Goal: Information Seeking & Learning: Learn about a topic

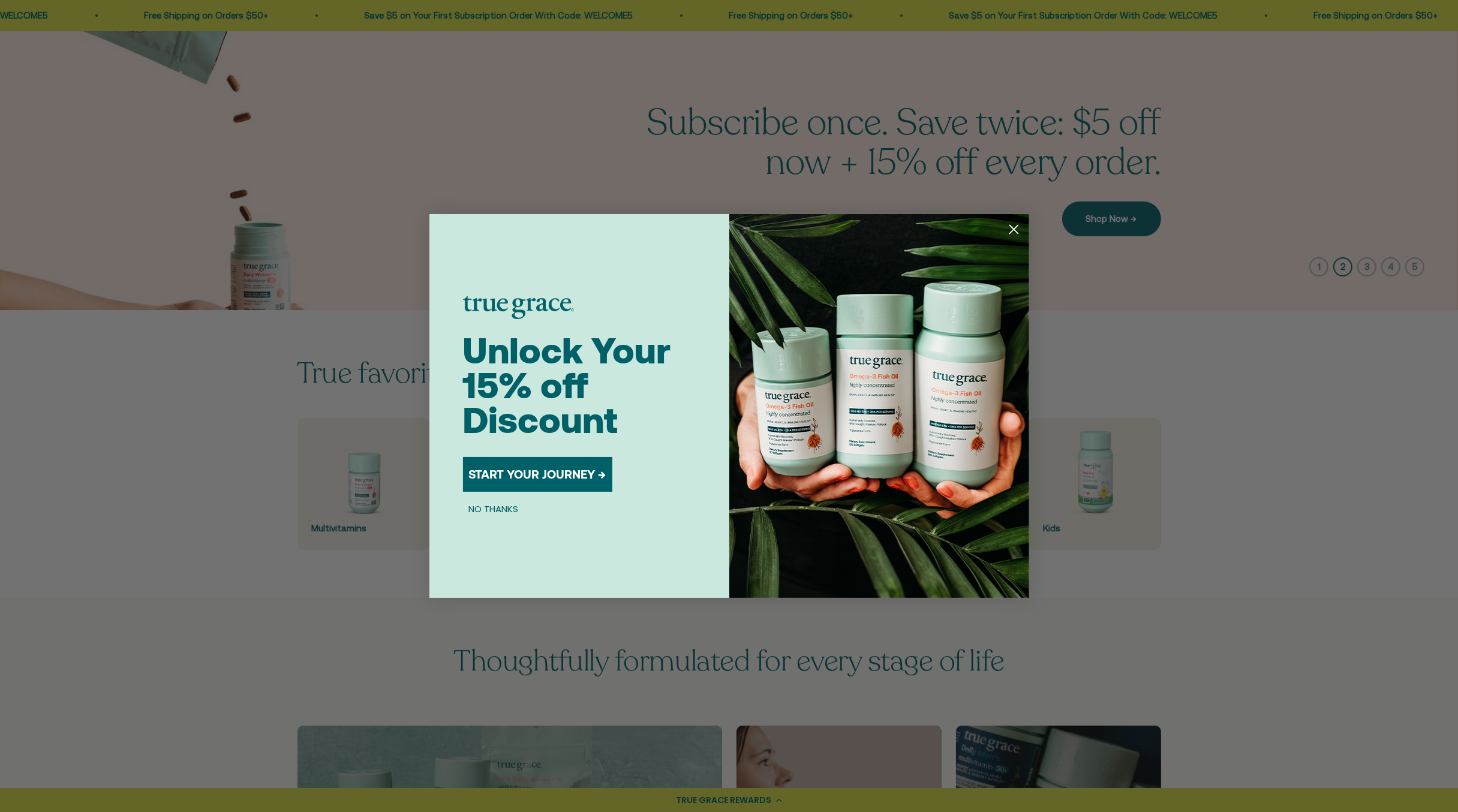
scroll to position [60, 0]
click at [1013, 229] on icon "Close dialog" at bounding box center [1013, 230] width 8 height 8
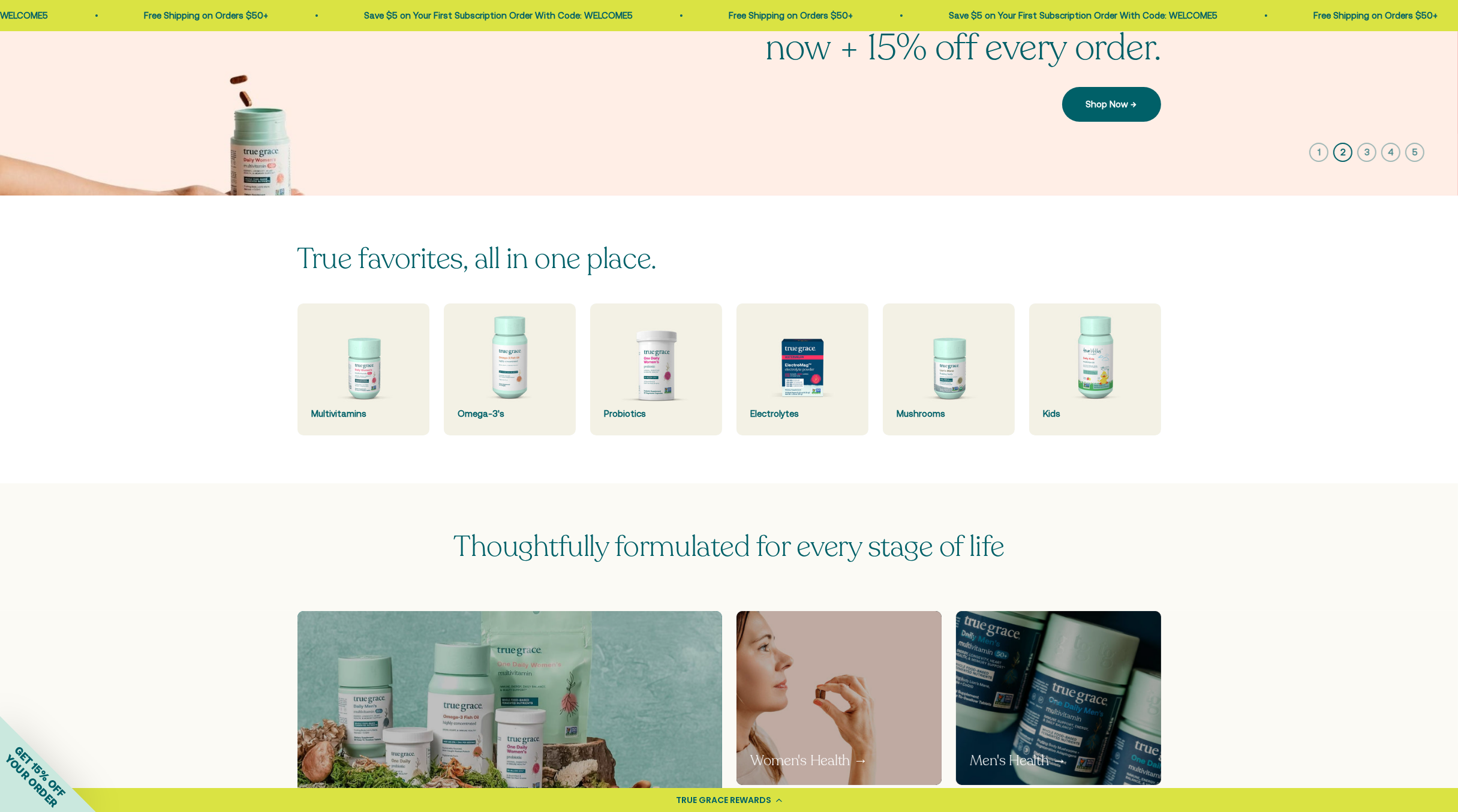
scroll to position [180, 0]
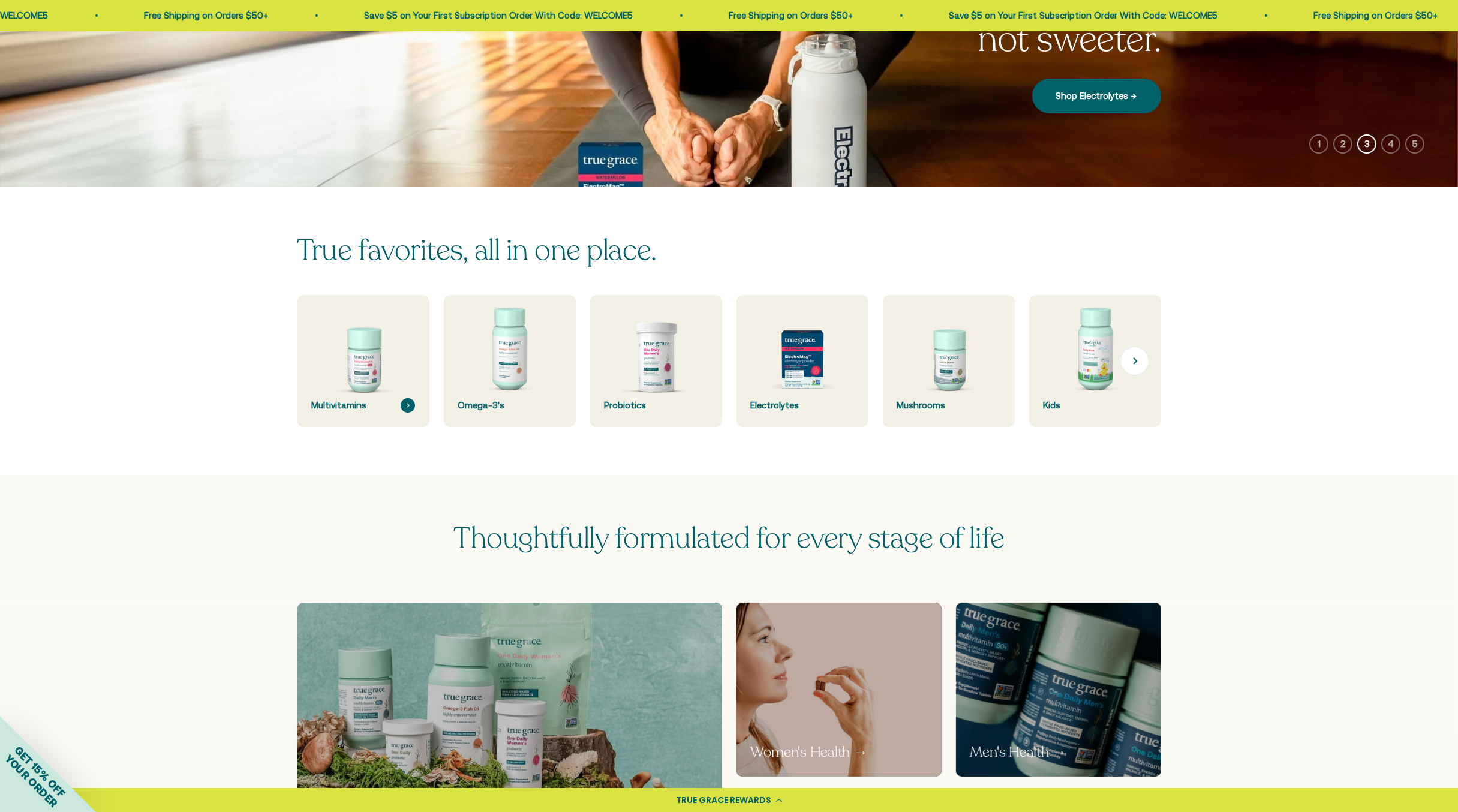
click at [354, 347] on img at bounding box center [363, 362] width 140 height 140
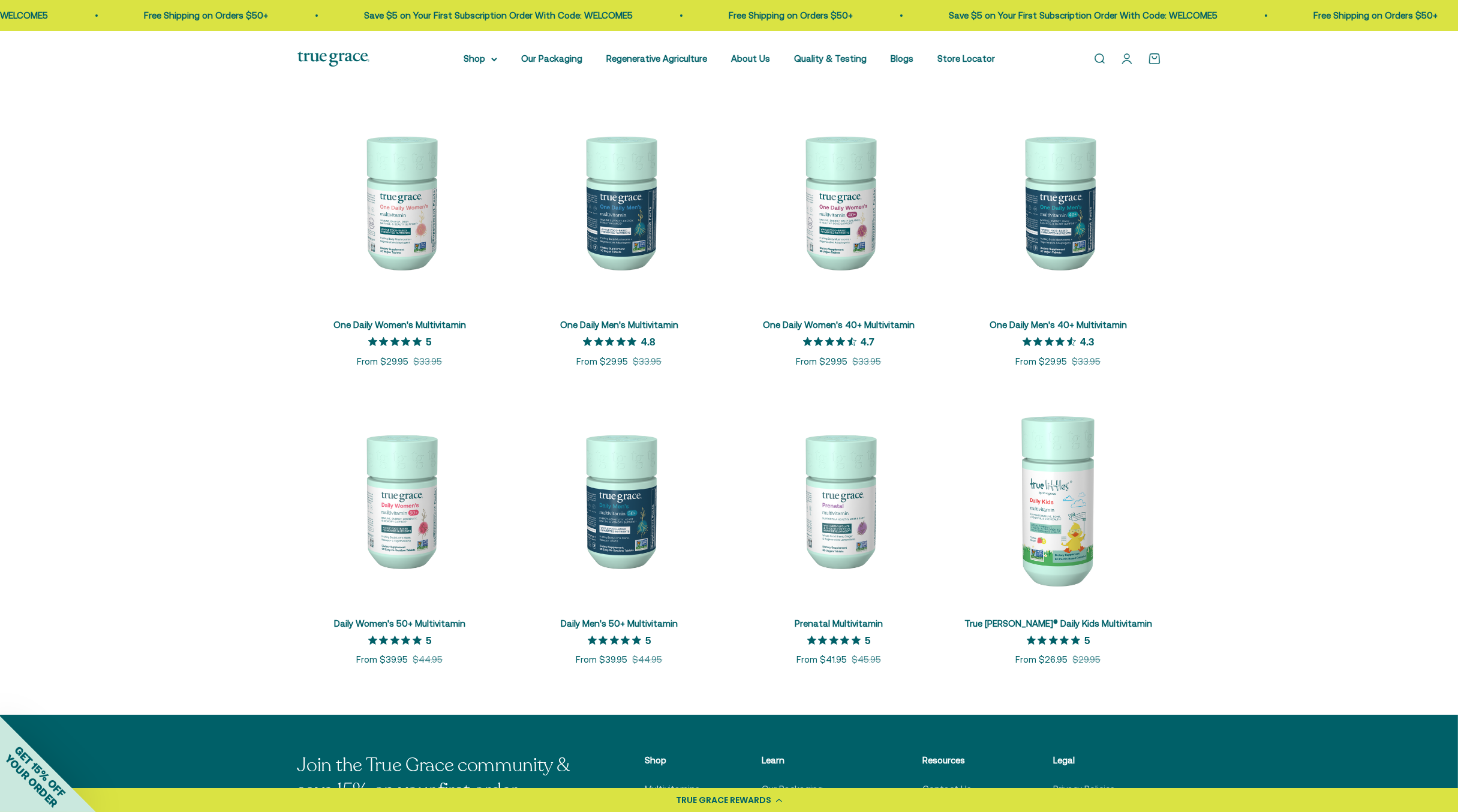
scroll to position [240, 0]
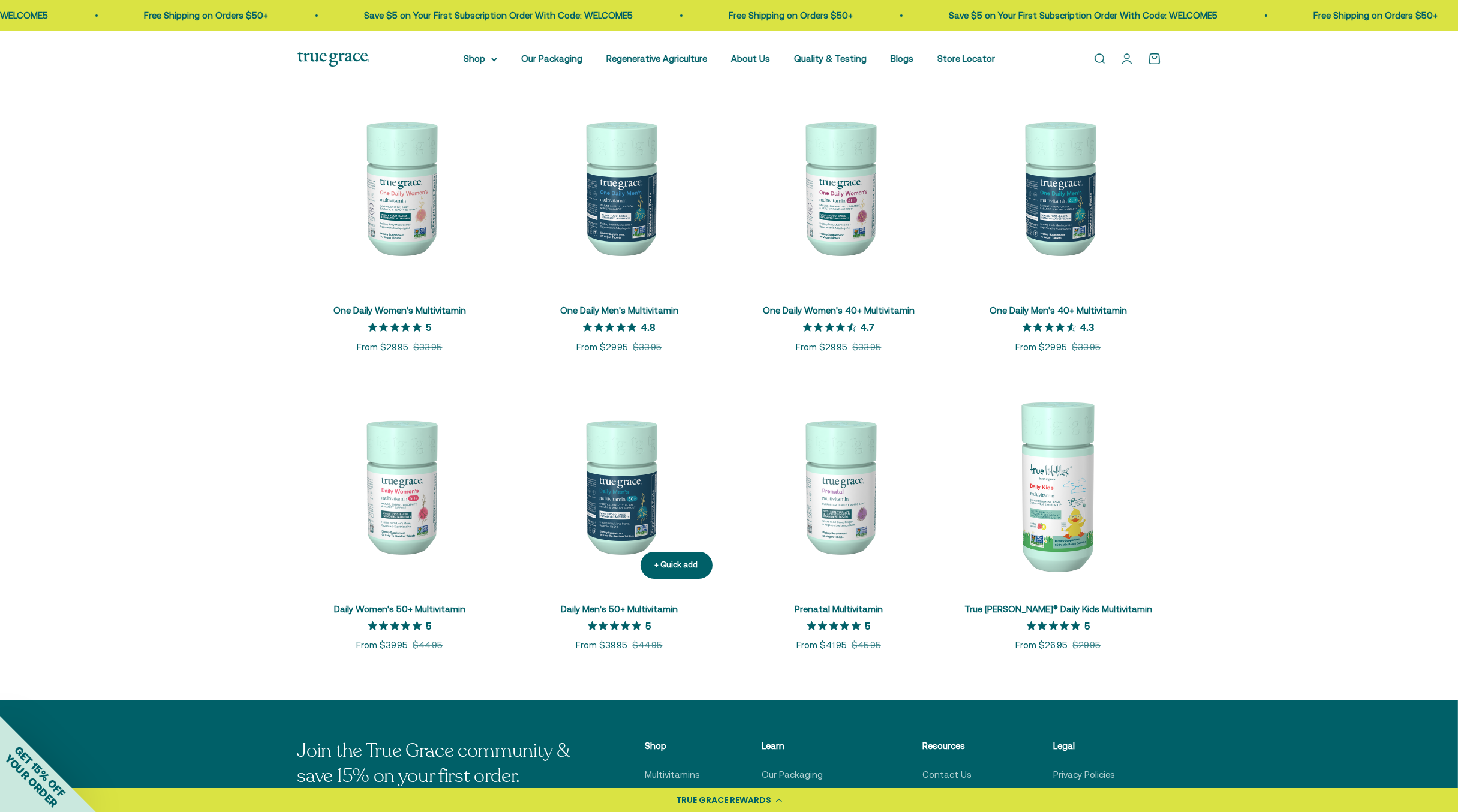
click at [629, 510] on img at bounding box center [619, 485] width 205 height 205
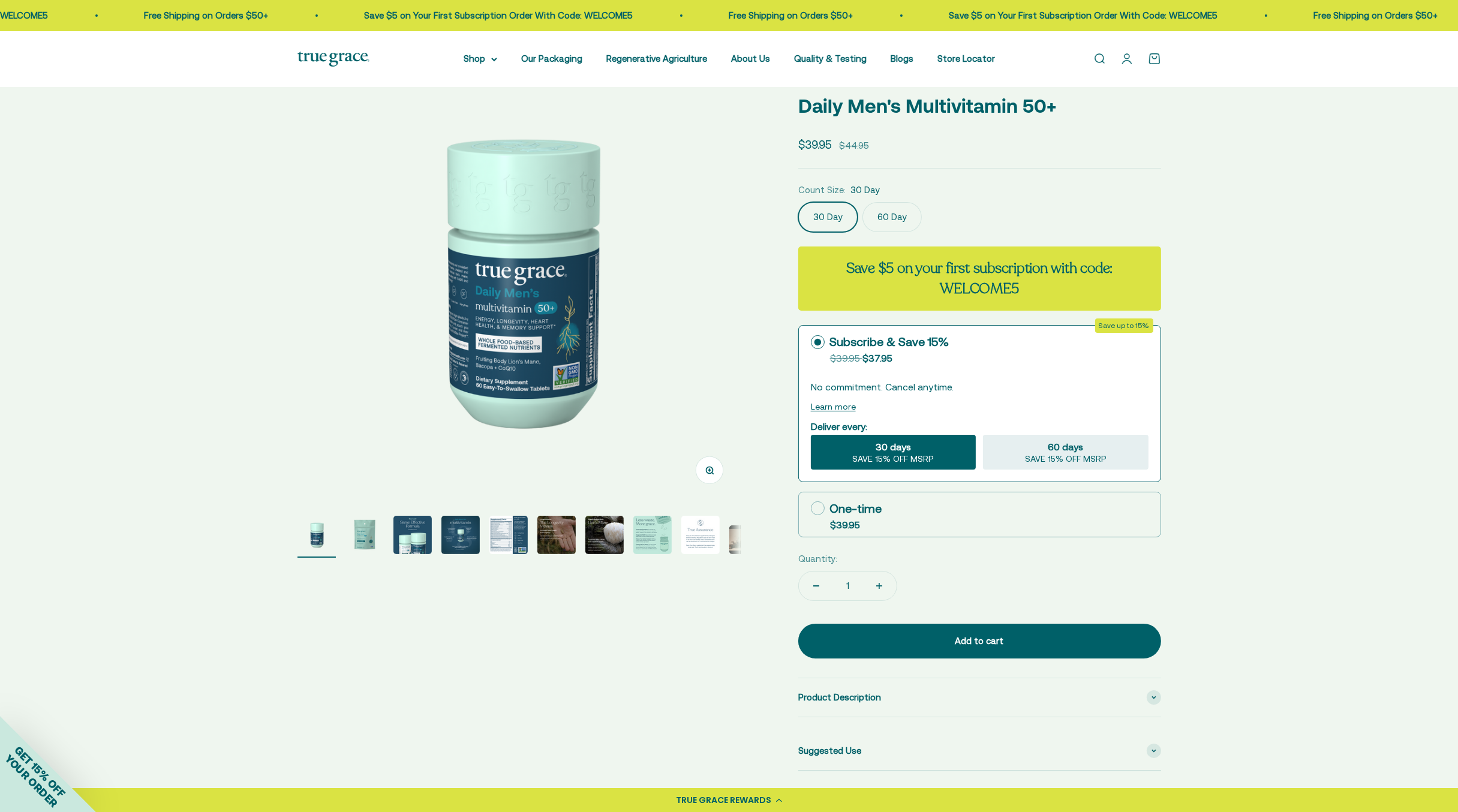
scroll to position [120, 0]
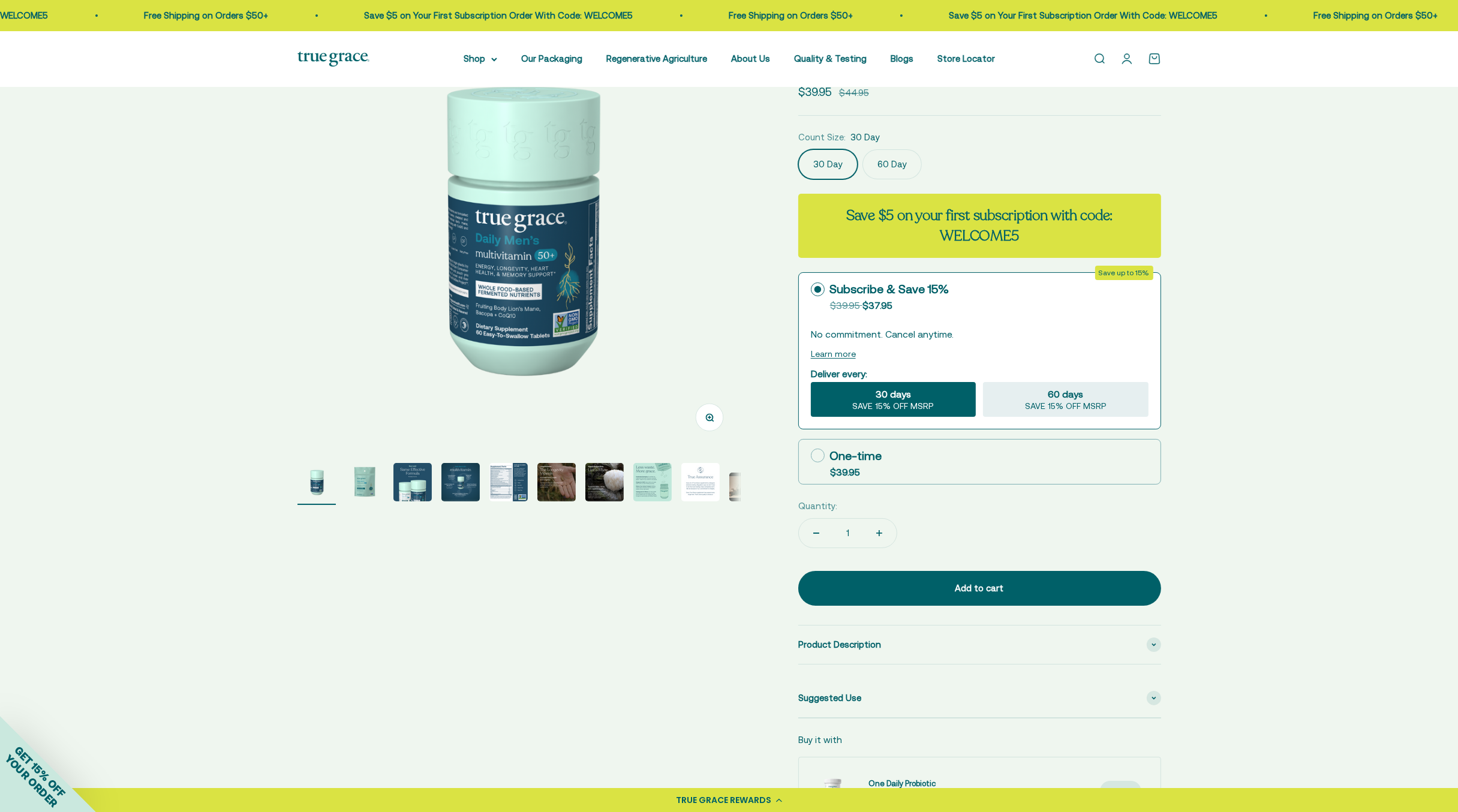
click at [711, 486] on img "Go to item 9" at bounding box center [700, 482] width 39 height 39
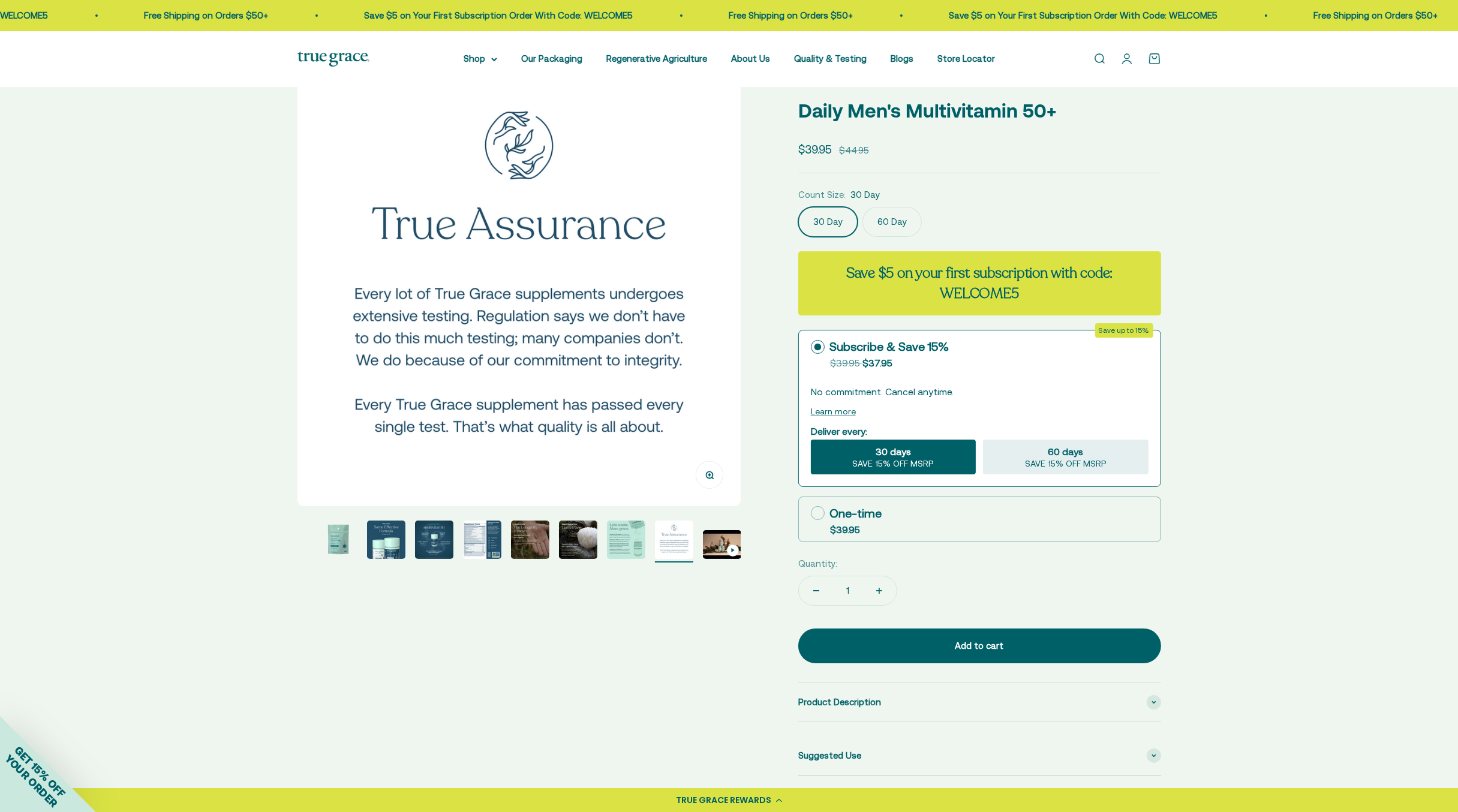
scroll to position [60, 0]
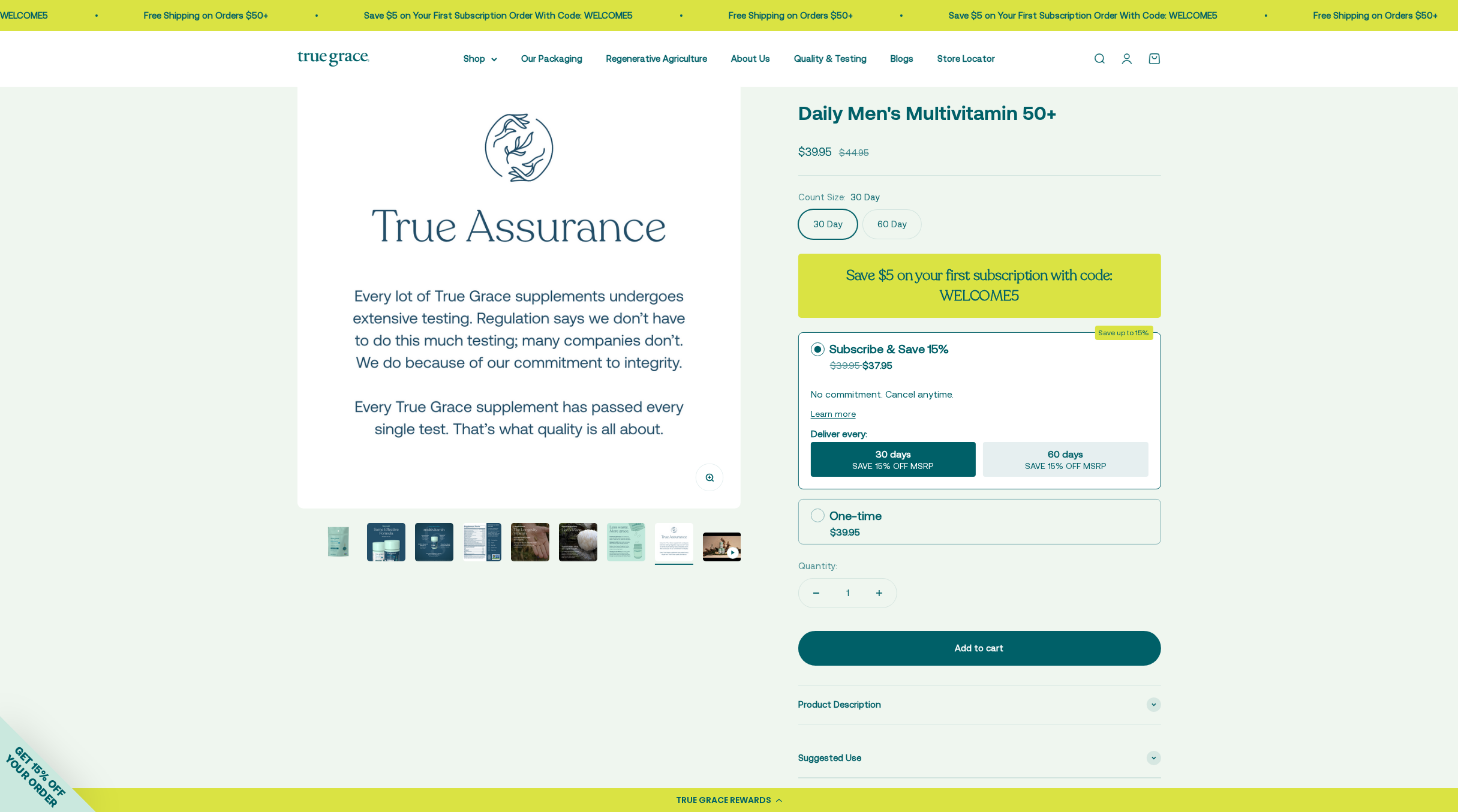
click at [616, 535] on img "Go to item 8" at bounding box center [626, 542] width 39 height 39
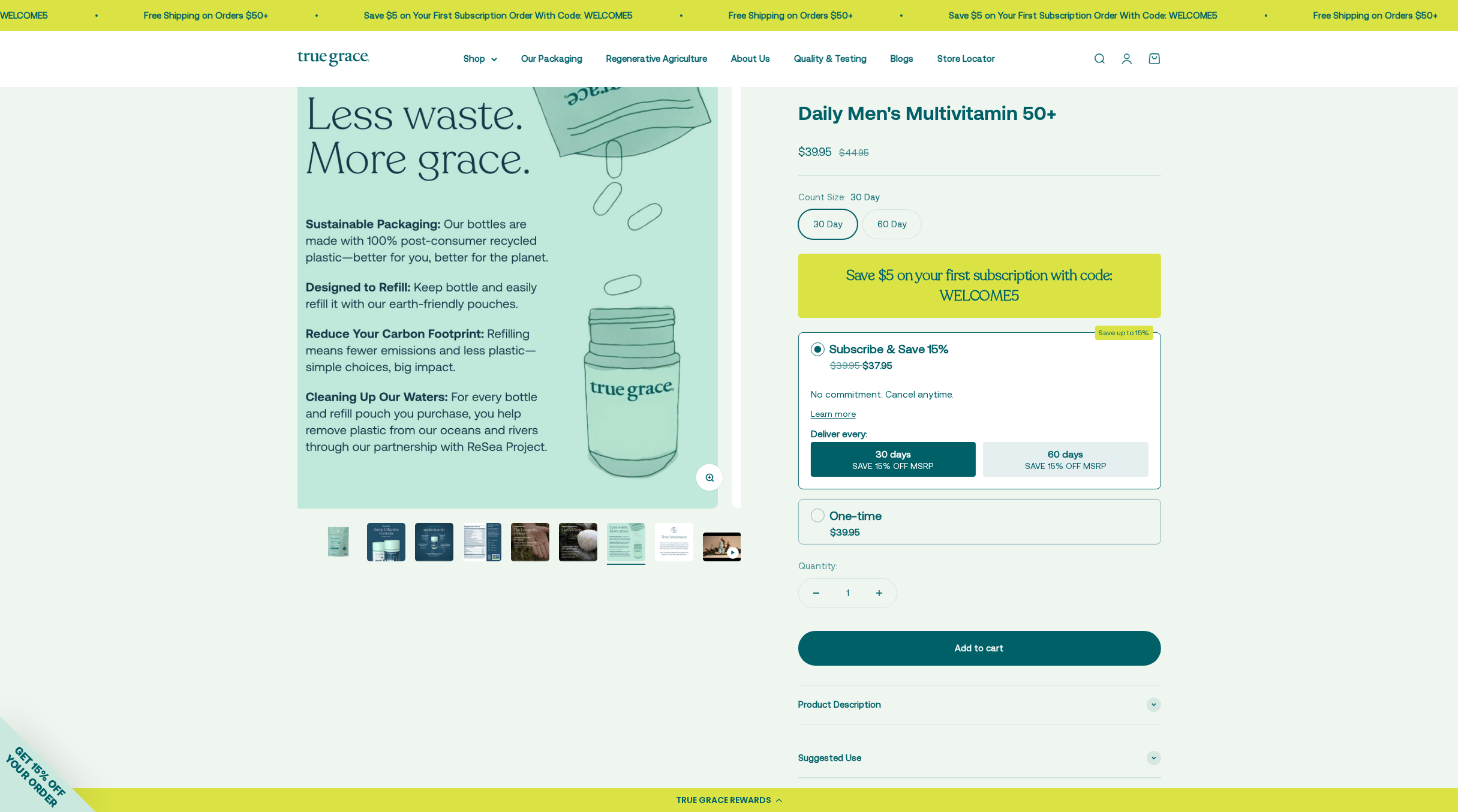
scroll to position [0, 3203]
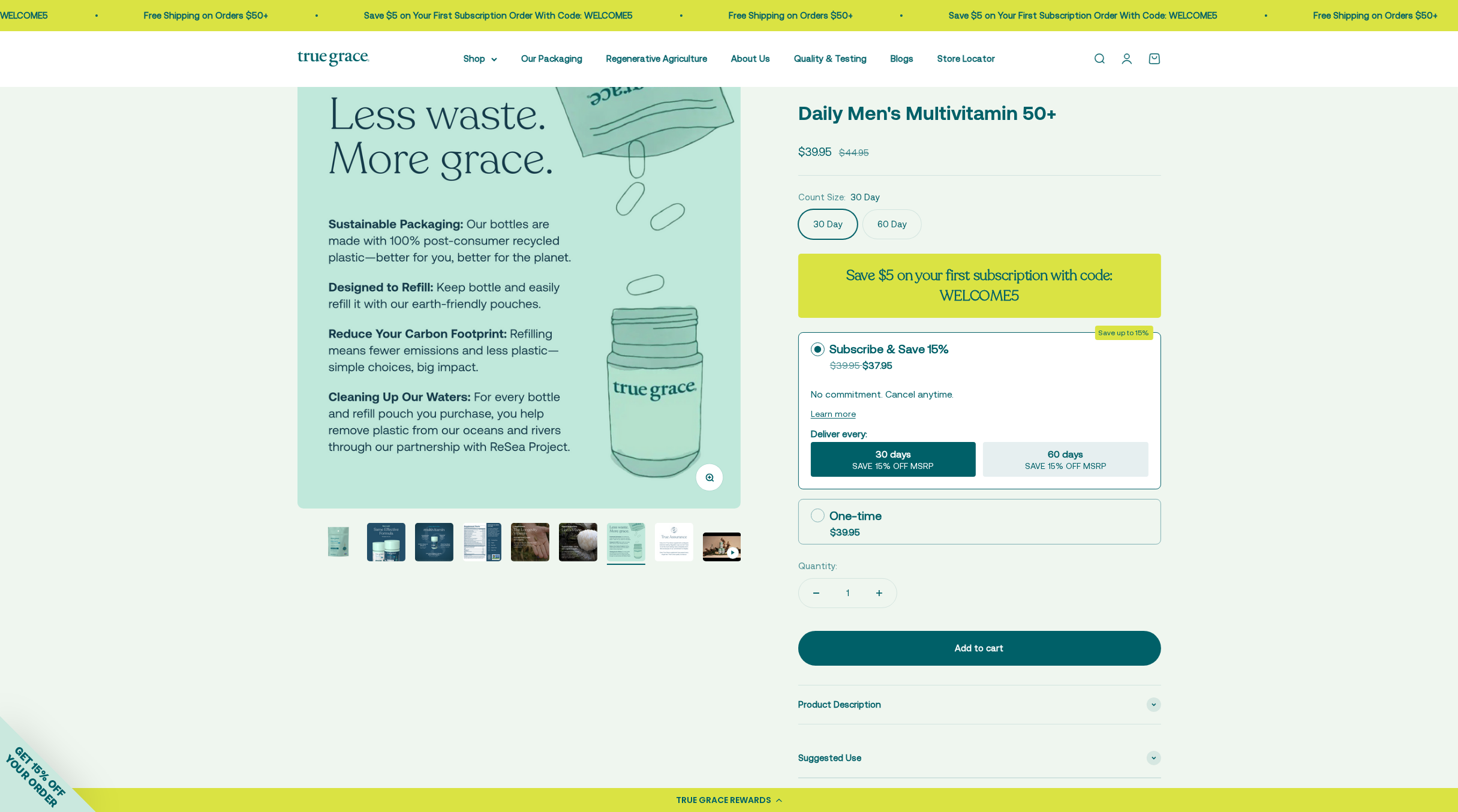
click at [568, 548] on img "Go to item 7" at bounding box center [577, 542] width 39 height 39
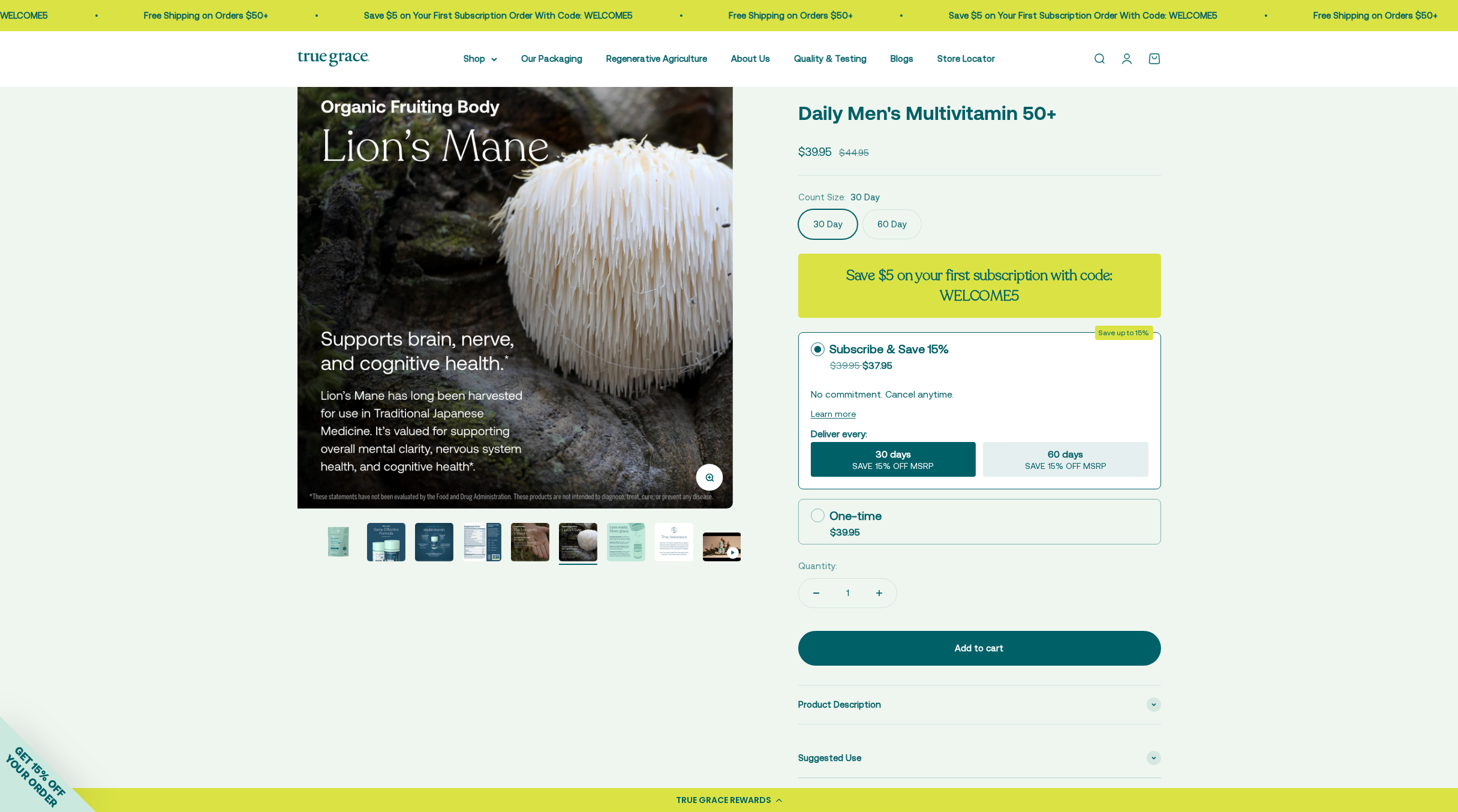
scroll to position [0, 2745]
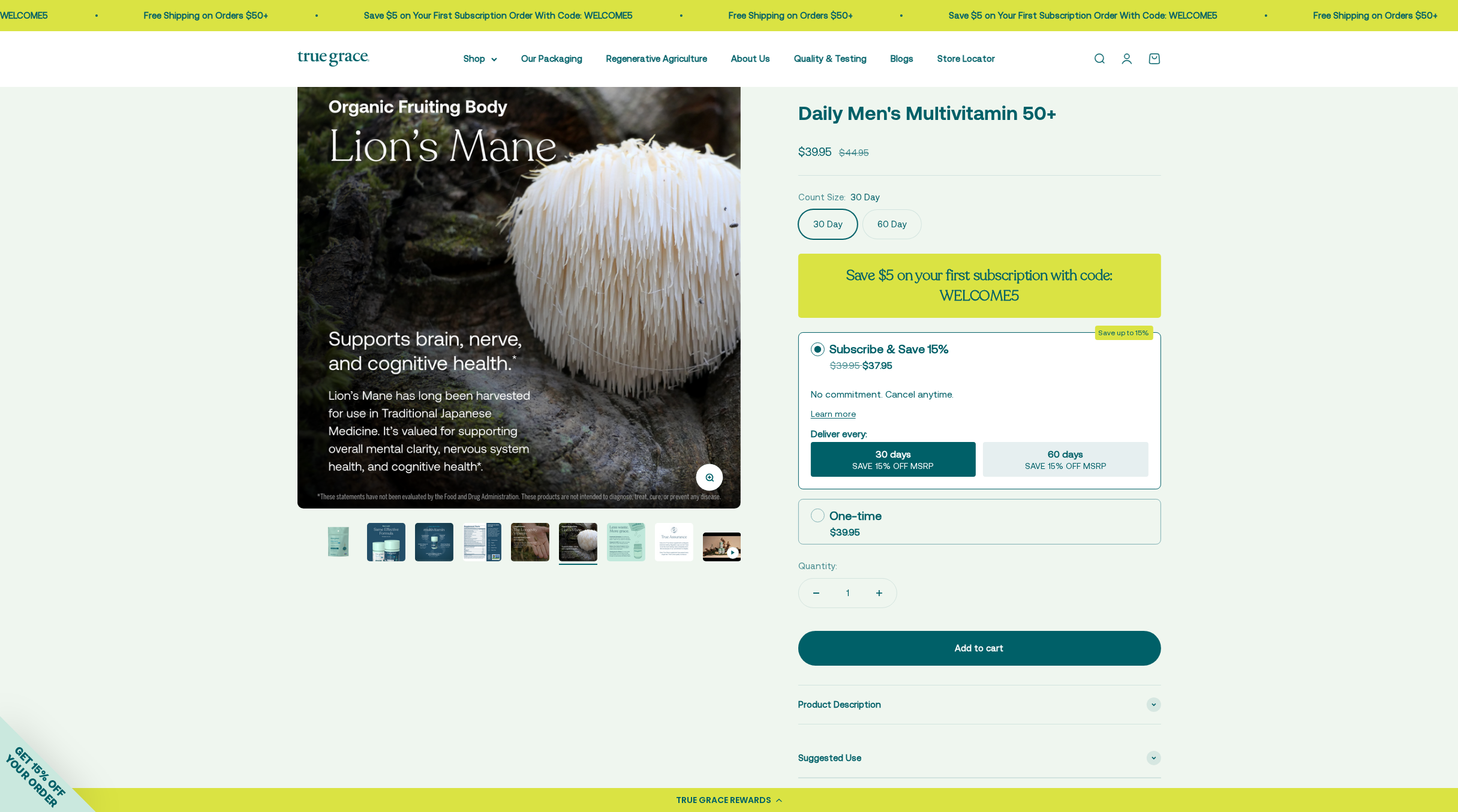
click at [532, 546] on img "Go to item 6" at bounding box center [530, 542] width 39 height 39
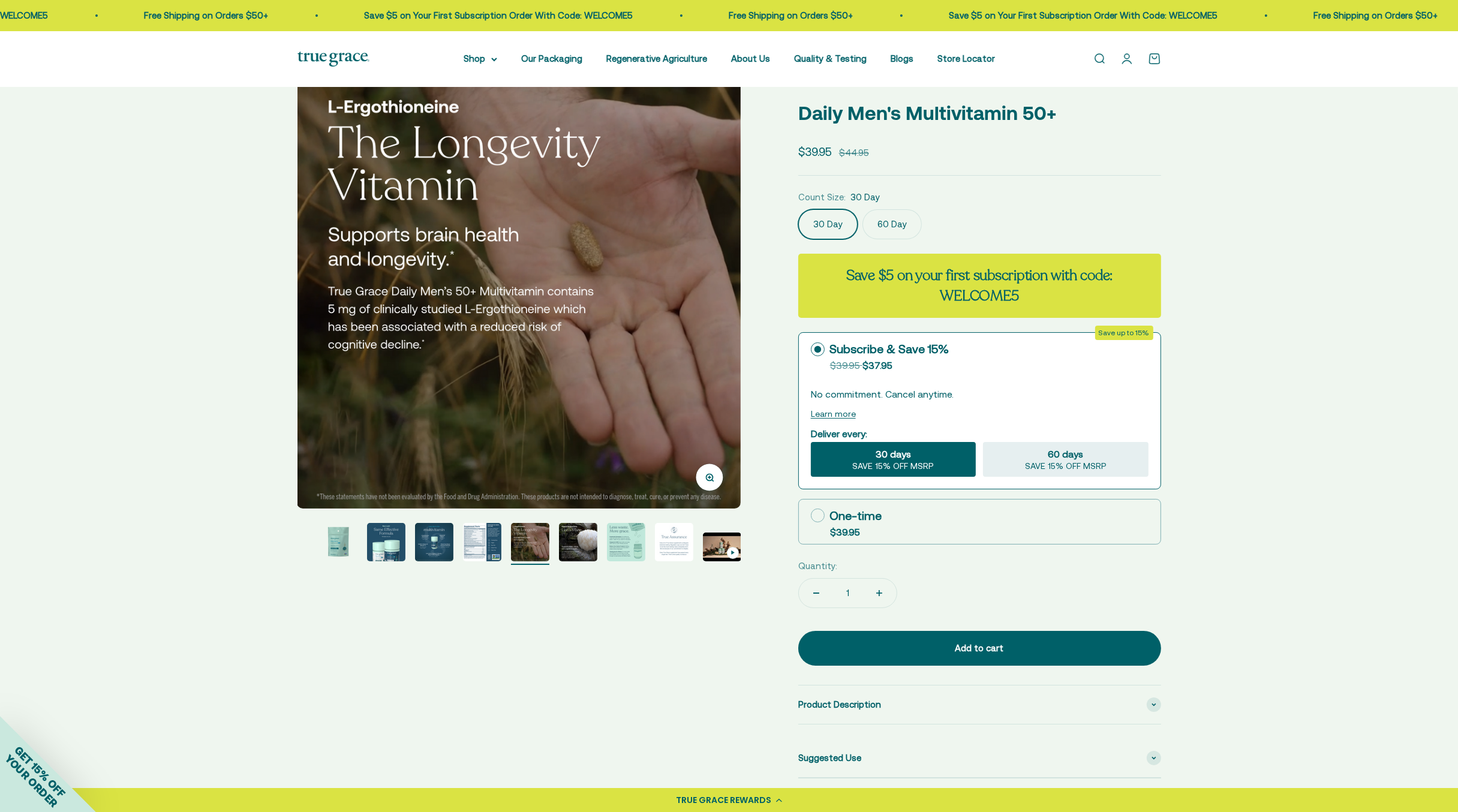
scroll to position [0, 2288]
click at [463, 552] on img "Go to item 5" at bounding box center [482, 542] width 39 height 39
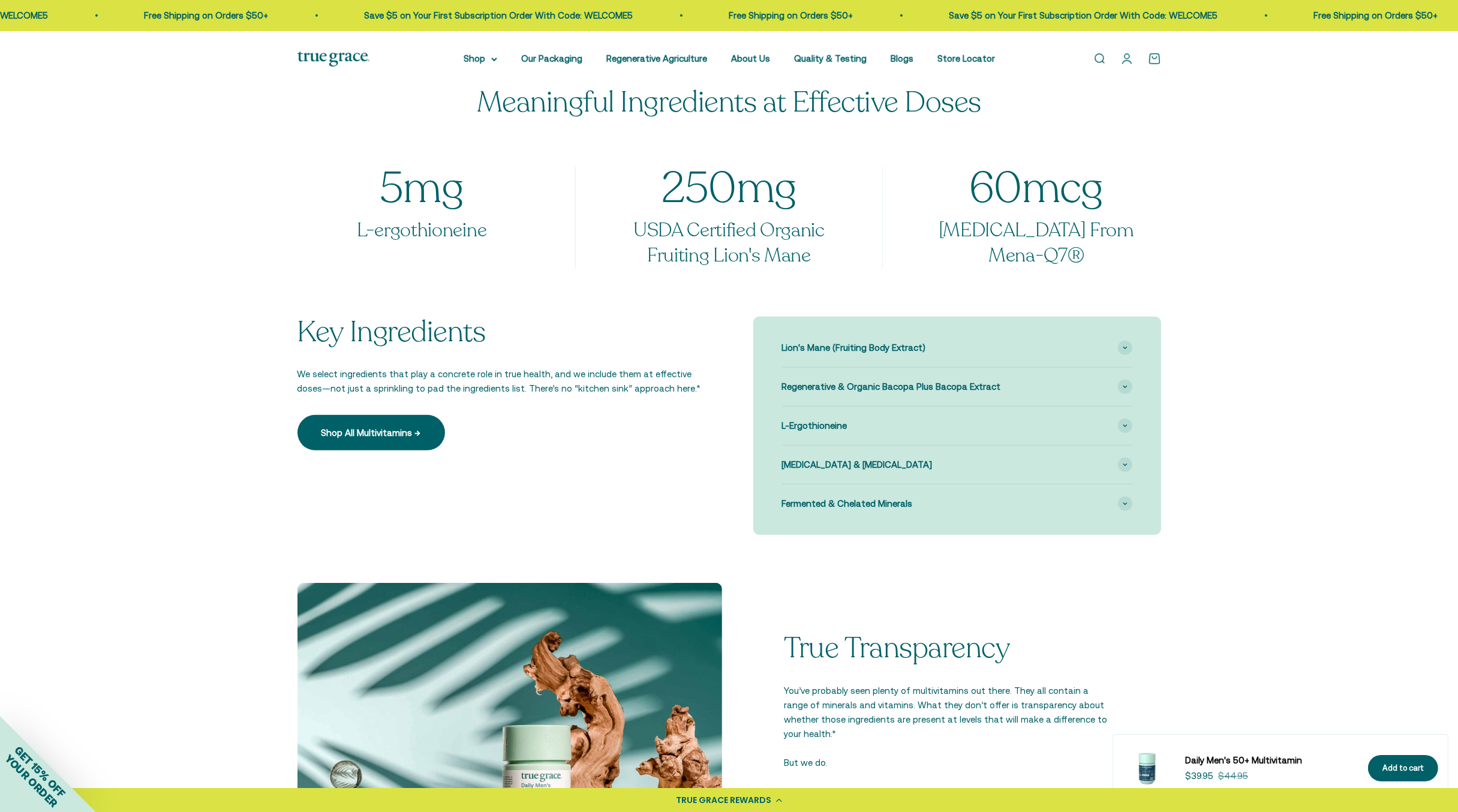
scroll to position [1079, 0]
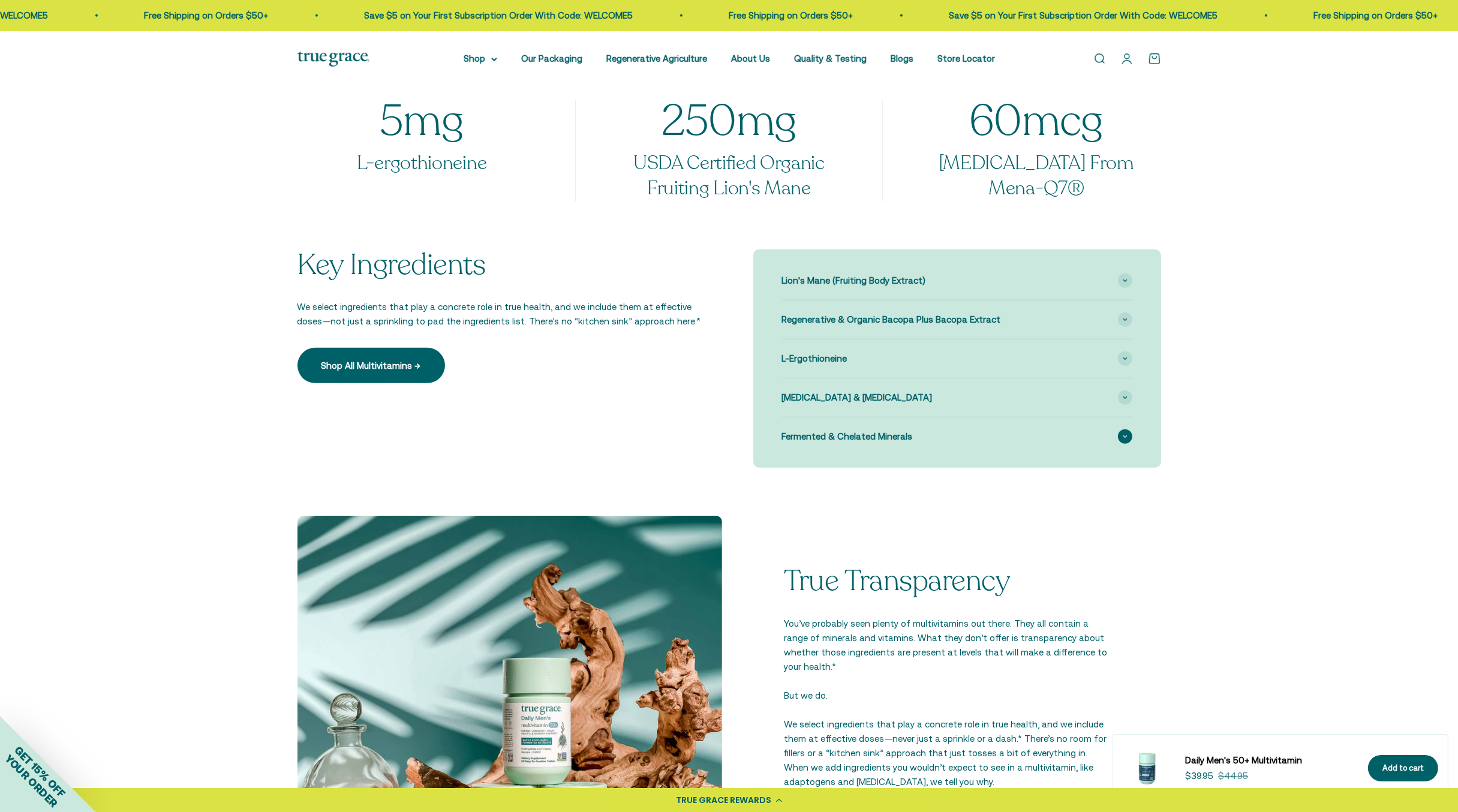
click at [1043, 432] on div "Fermented & Chelated Minerals" at bounding box center [956, 436] width 350 height 39
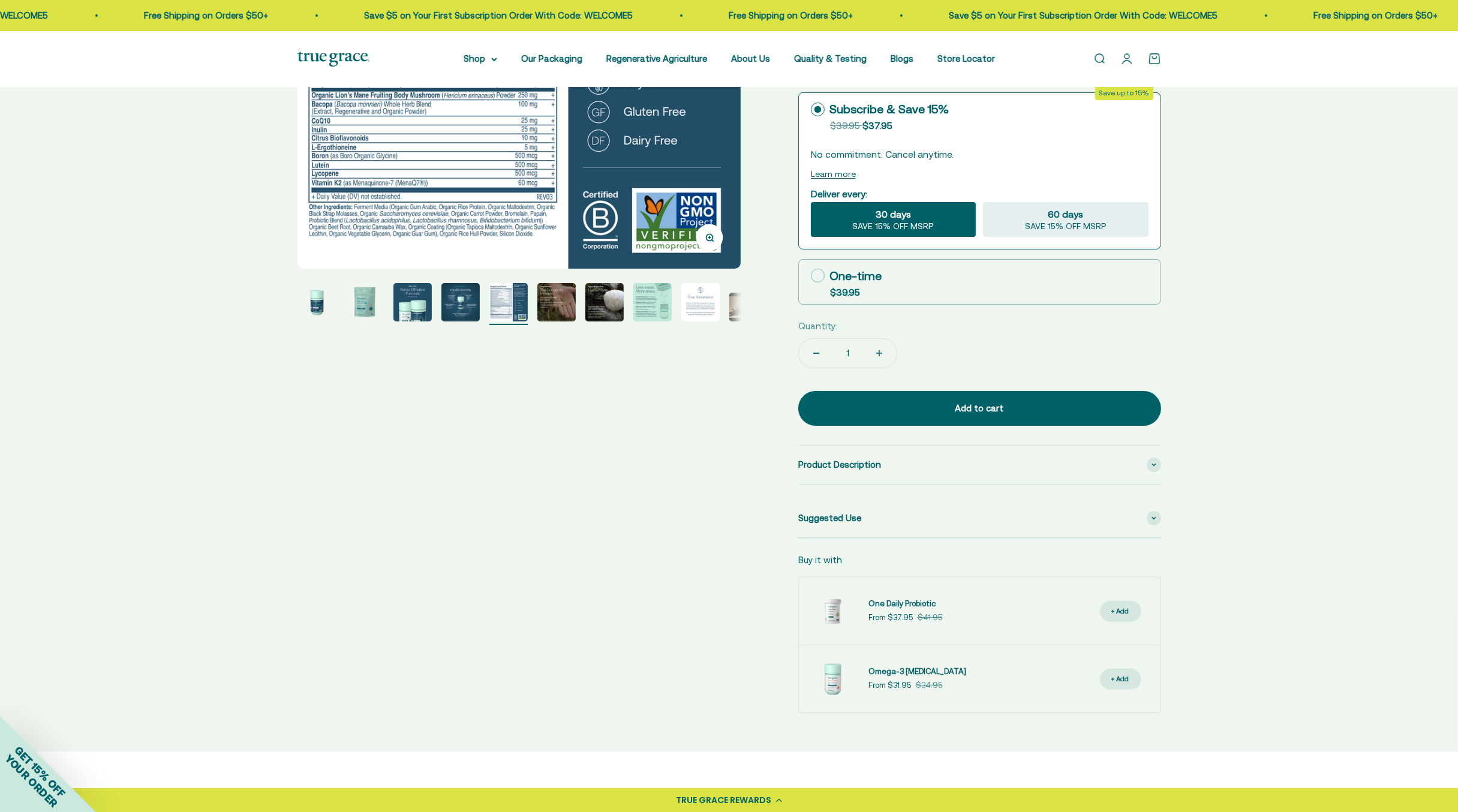
scroll to position [0, 0]
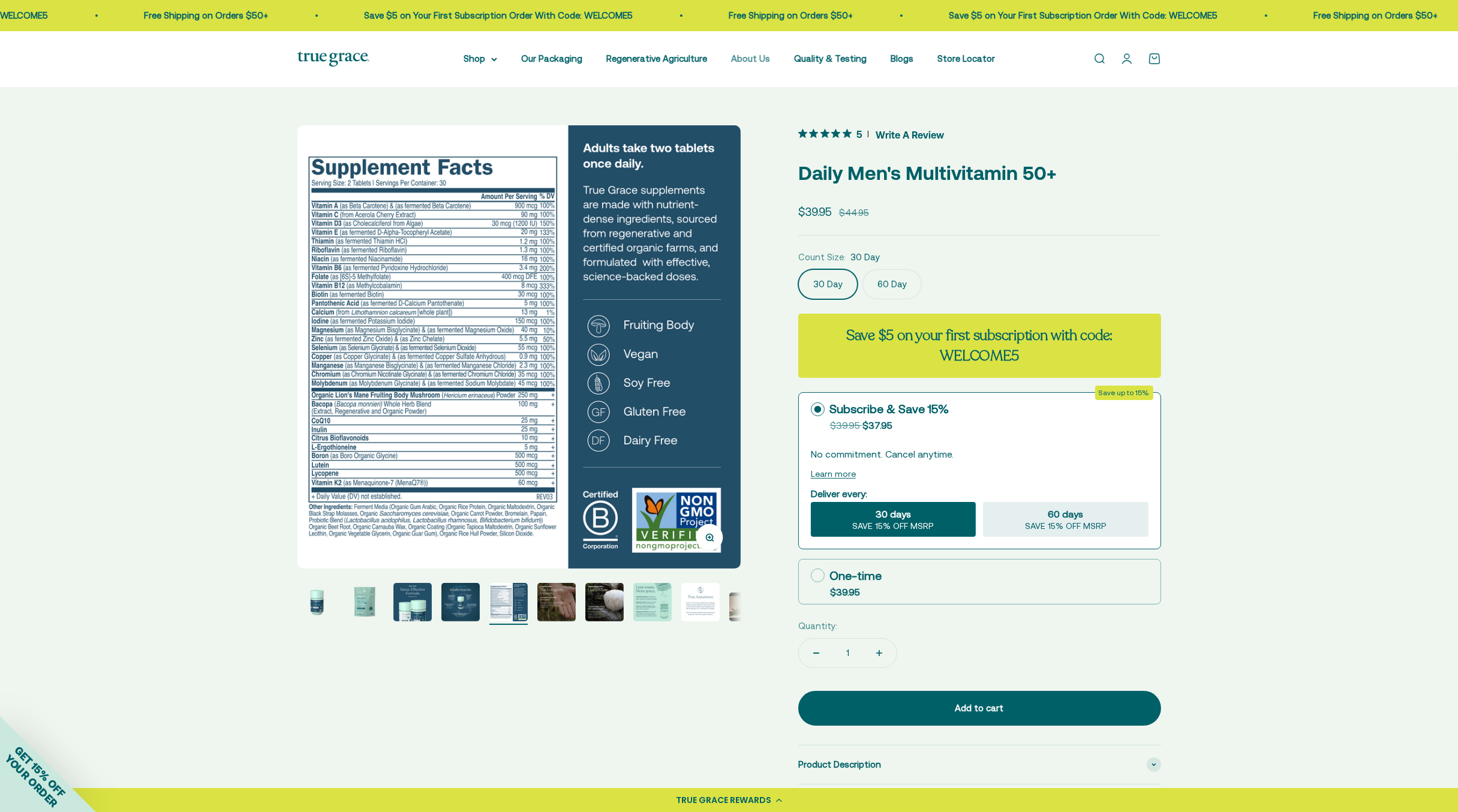
click at [750, 58] on link "About Us" at bounding box center [750, 58] width 39 height 10
